Goal: Navigation & Orientation: Find specific page/section

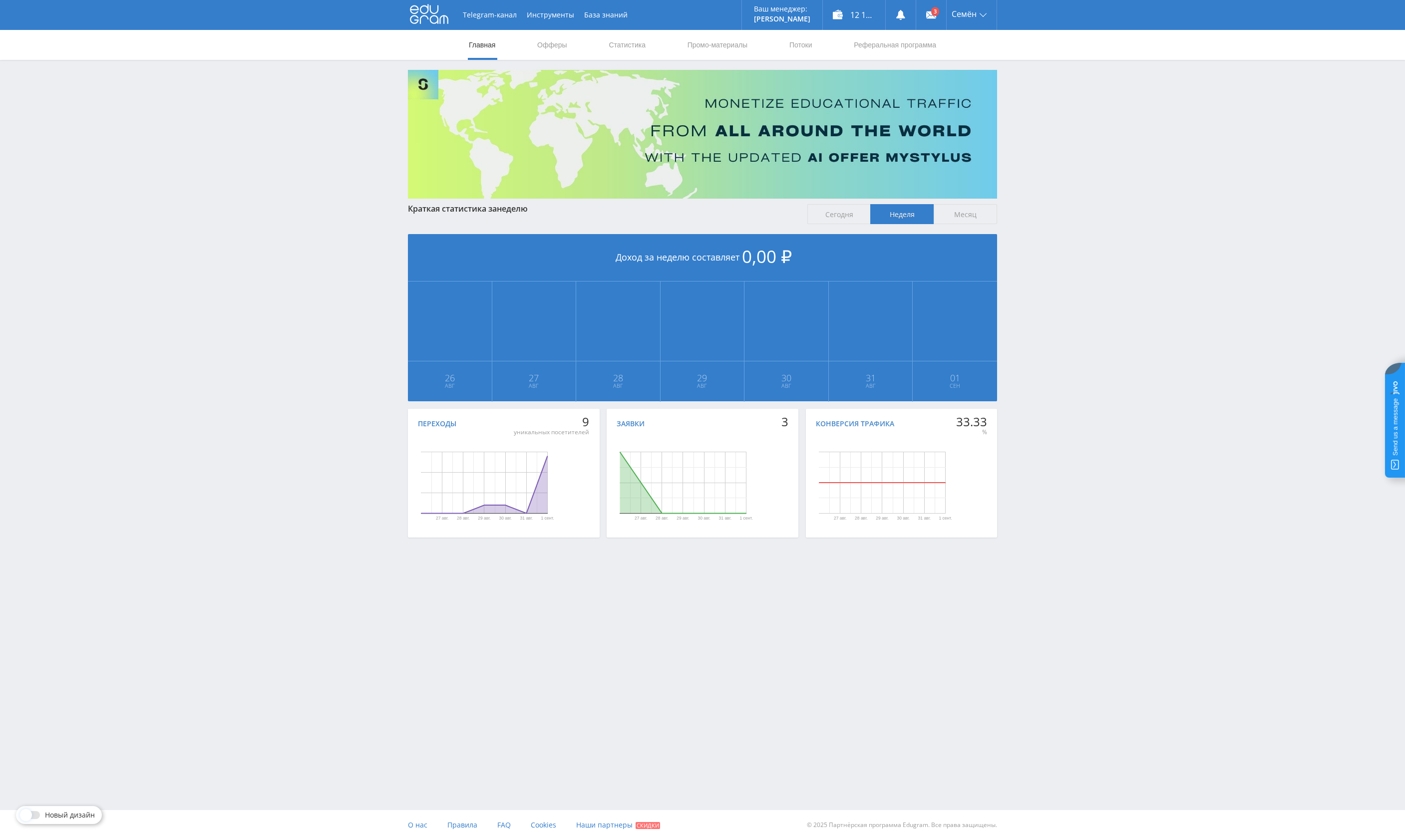
click at [1336, 247] on div "Telegram-канал Инструменты База знаний Ваш менеджер: Alex Alex Online @edugram_…" at bounding box center [702, 296] width 1405 height 592
click at [967, 78] on link "Выход" at bounding box center [972, 76] width 50 height 18
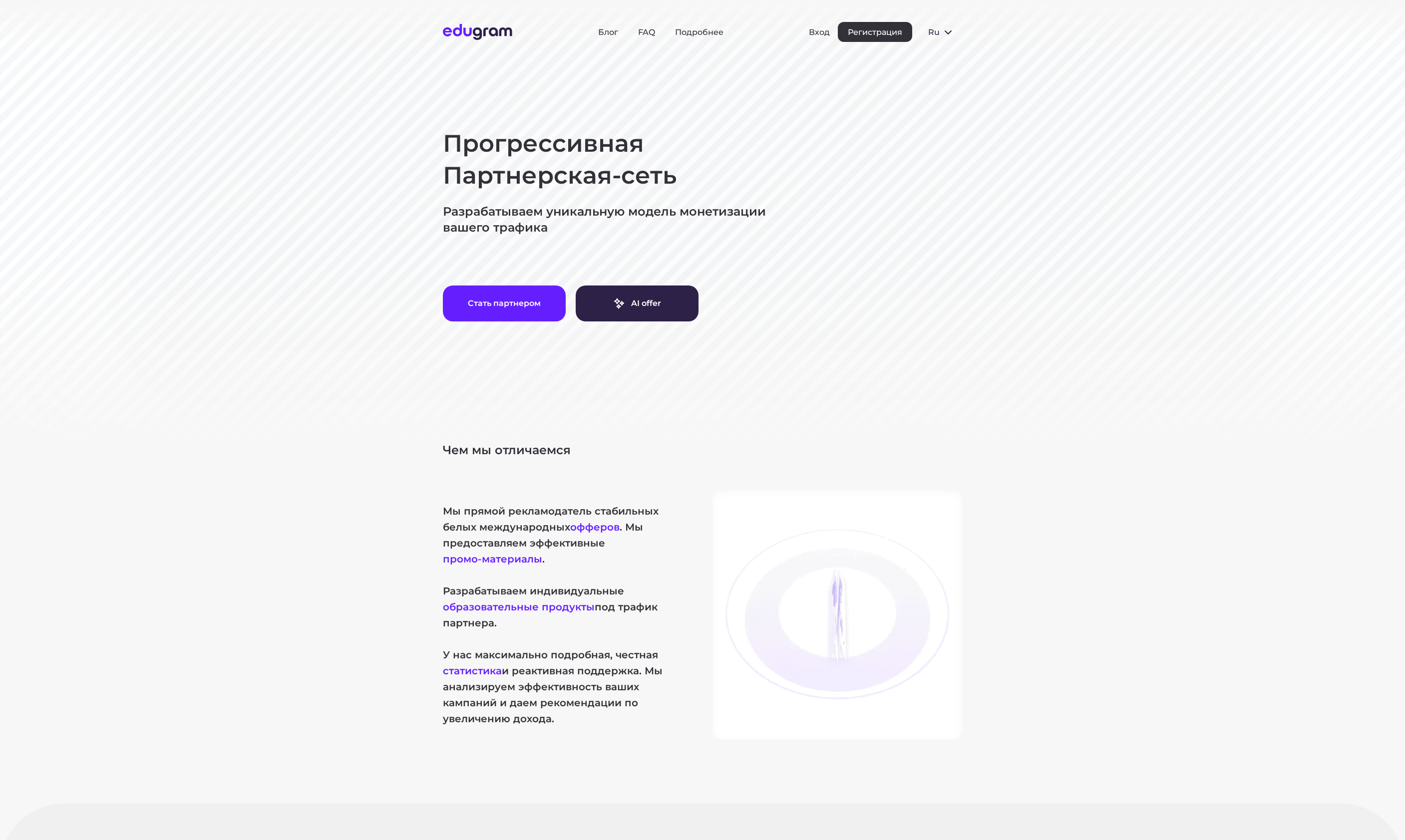
click at [97, 219] on section "Прогрессивная Партнерская-сеть Разрабатываем уникальную модель монетизации ваше…" at bounding box center [702, 192] width 1405 height 385
click at [640, 29] on link "FAQ" at bounding box center [647, 32] width 17 height 9
click at [611, 33] on link "Блог" at bounding box center [608, 32] width 20 height 9
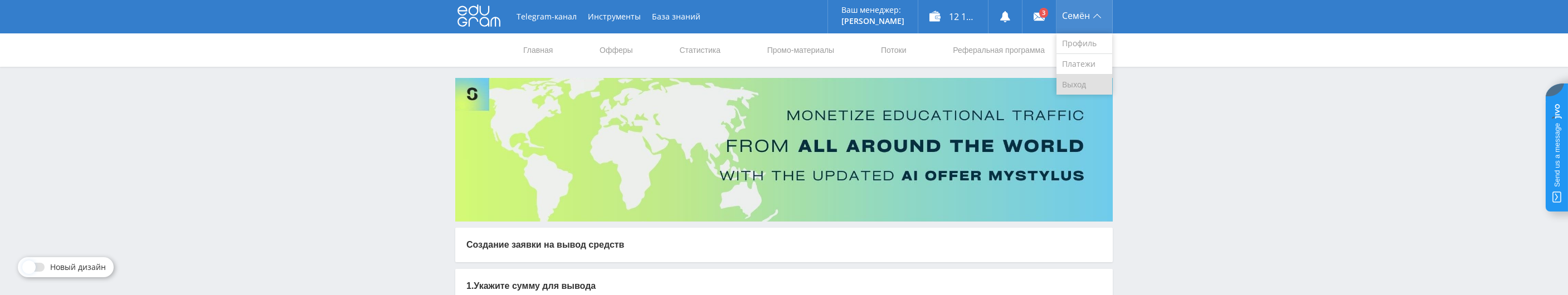
click at [1085, 87] on link "Выход" at bounding box center [1085, 85] width 56 height 20
